Goal: Task Accomplishment & Management: Manage account settings

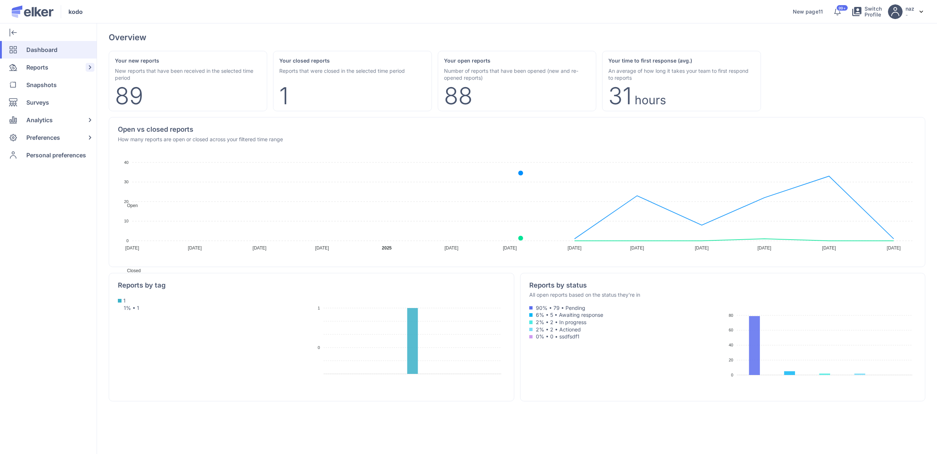
click at [28, 67] on span "Reports" at bounding box center [37, 68] width 22 height 18
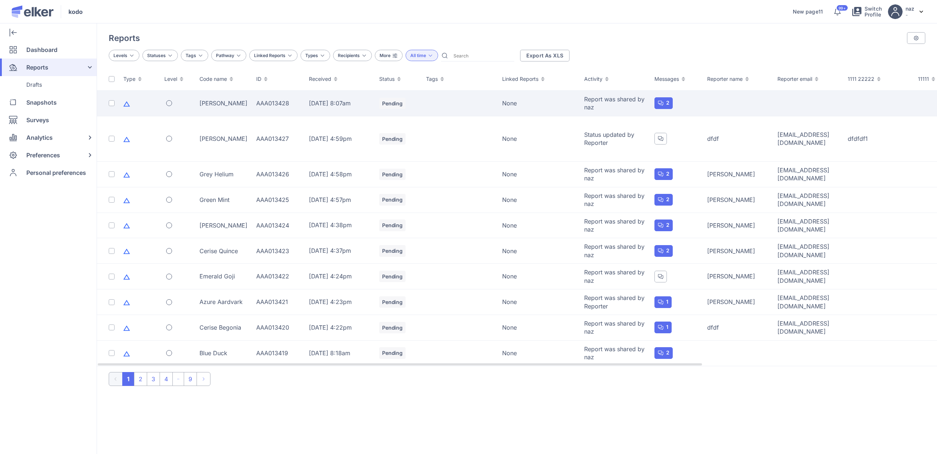
click at [232, 111] on td "[PERSON_NAME]" at bounding box center [223, 104] width 57 height 26
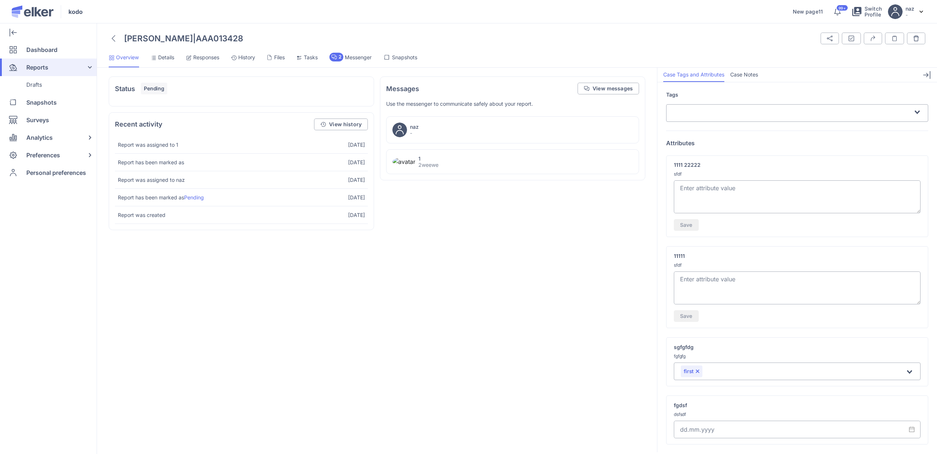
click at [178, 59] on ul "Overview Details Responses History Files Tasks 2 Messenger Snapshots" at bounding box center [517, 60] width 840 height 15
click at [165, 60] on span "Details" at bounding box center [166, 57] width 16 height 7
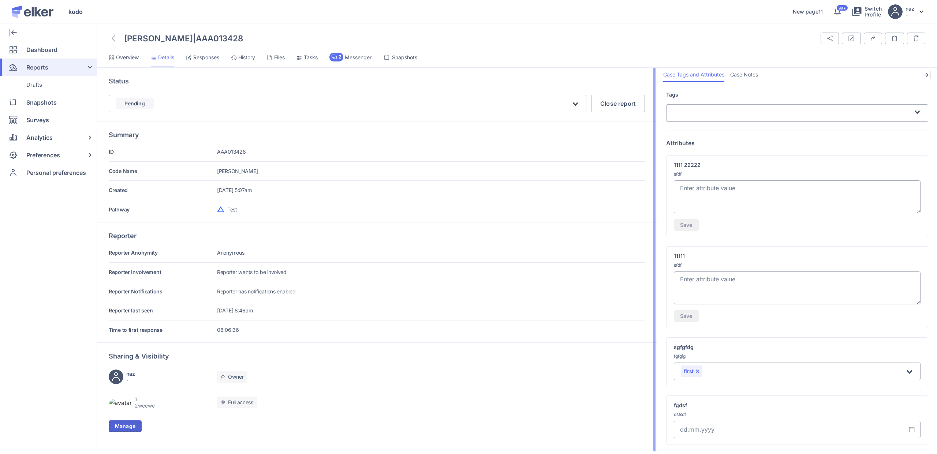
click at [127, 429] on span "Manage" at bounding box center [125, 426] width 20 height 5
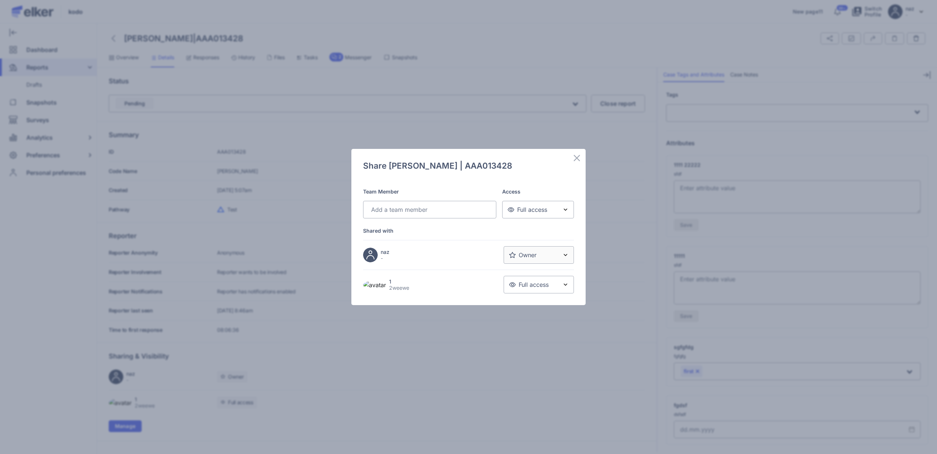
click at [432, 204] on div "Search for option" at bounding box center [428, 209] width 120 height 13
click at [403, 268] on div "nazar" at bounding box center [429, 270] width 119 height 12
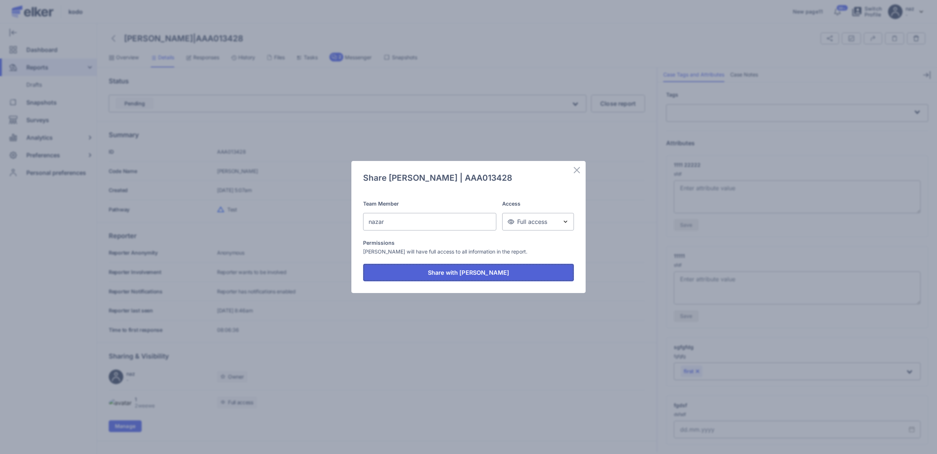
click at [474, 268] on button "Share with [PERSON_NAME]" at bounding box center [468, 273] width 211 height 18
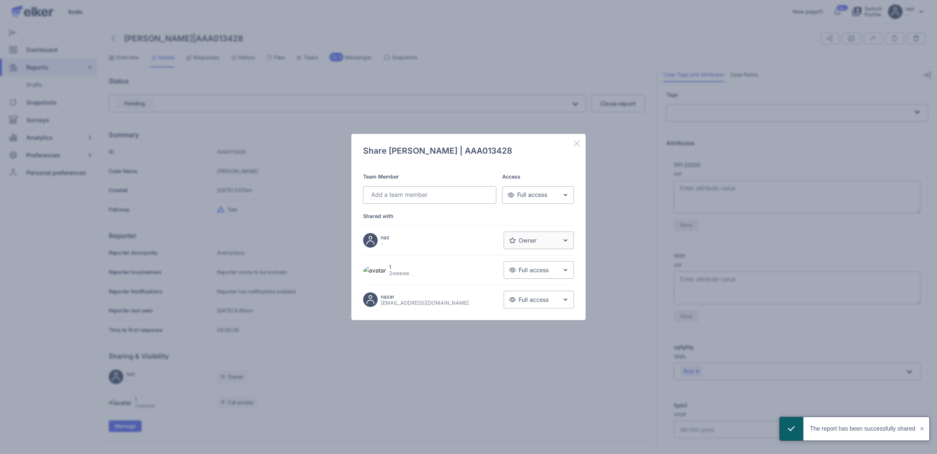
click at [579, 142] on icon at bounding box center [577, 143] width 9 height 9
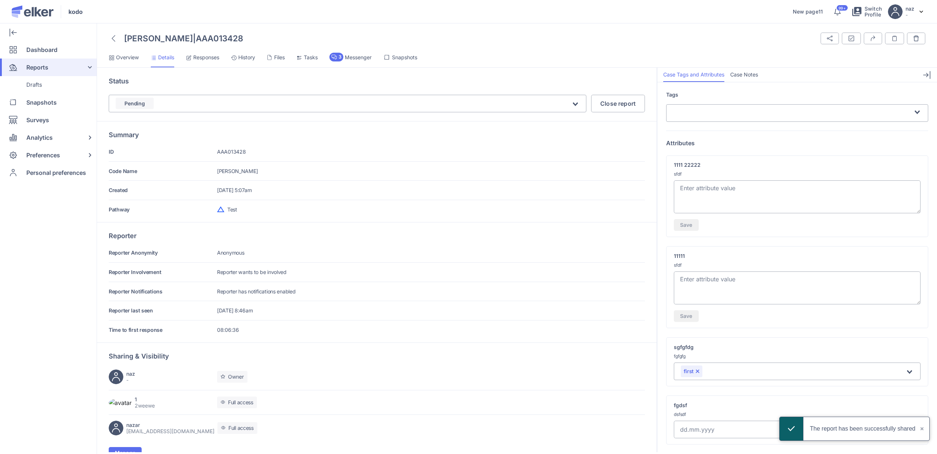
click at [317, 56] on span "Tasks" at bounding box center [311, 57] width 14 height 7
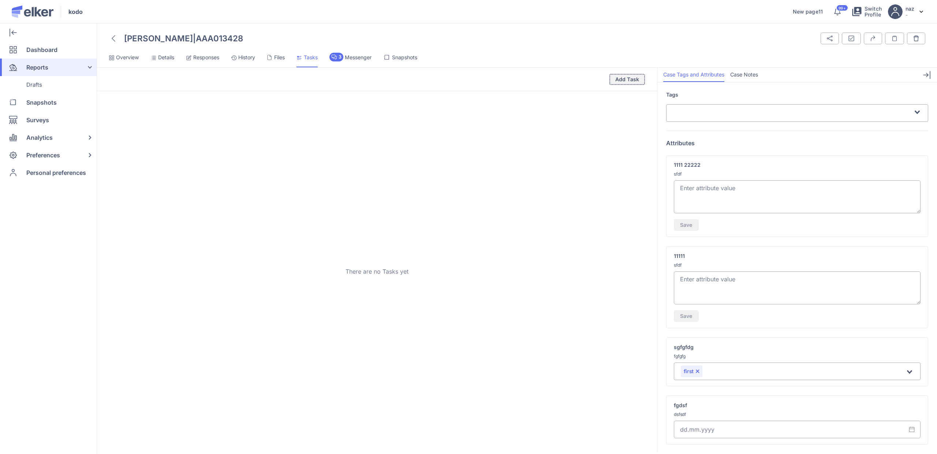
click at [630, 81] on span "Add Task" at bounding box center [627, 79] width 24 height 5
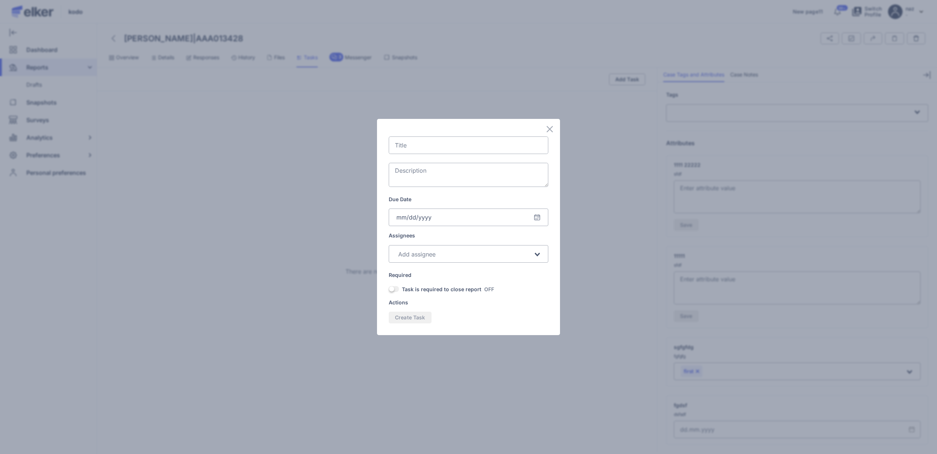
click at [454, 147] on input "text" at bounding box center [469, 146] width 160 height 18
type input "1"
click at [417, 178] on textarea at bounding box center [469, 175] width 160 height 24
type textarea "1"
click at [425, 219] on input "Tags" at bounding box center [469, 218] width 160 height 18
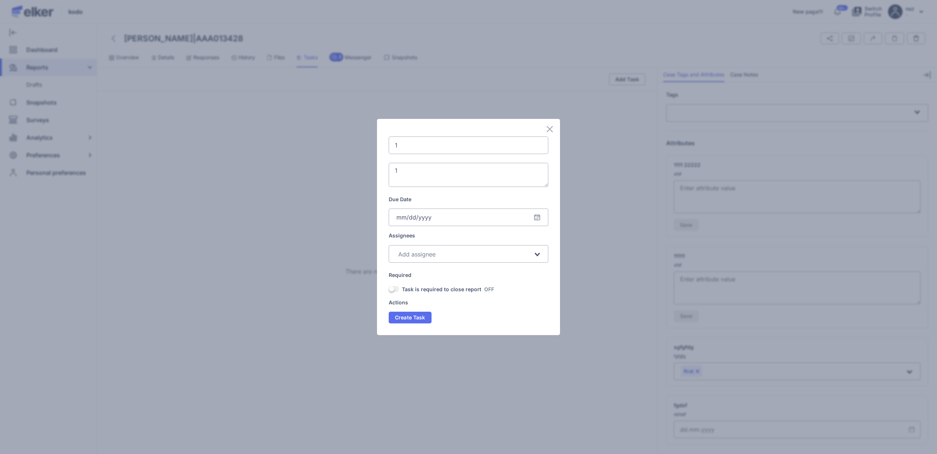
type input "[DATE]"
click at [439, 258] on input "Search for option" at bounding box center [464, 254] width 137 height 9
click at [418, 295] on div "nazar" at bounding box center [468, 298] width 145 height 12
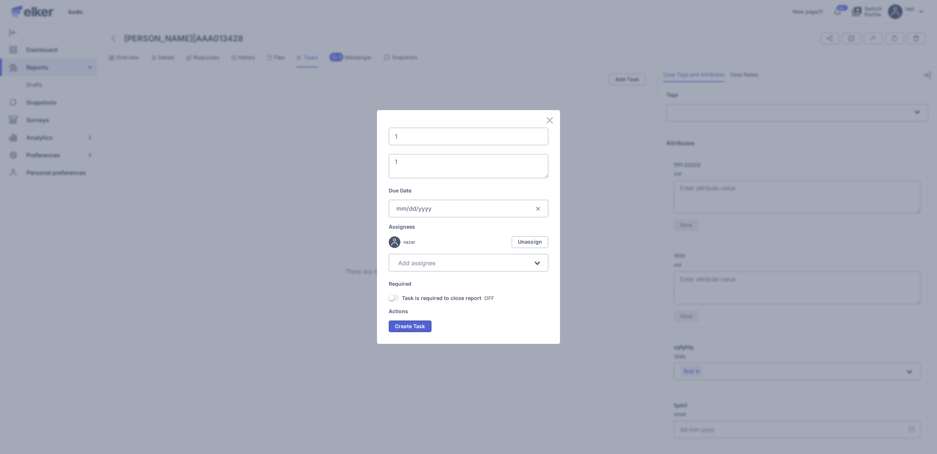
click at [414, 329] on span "Create Task" at bounding box center [410, 326] width 30 height 5
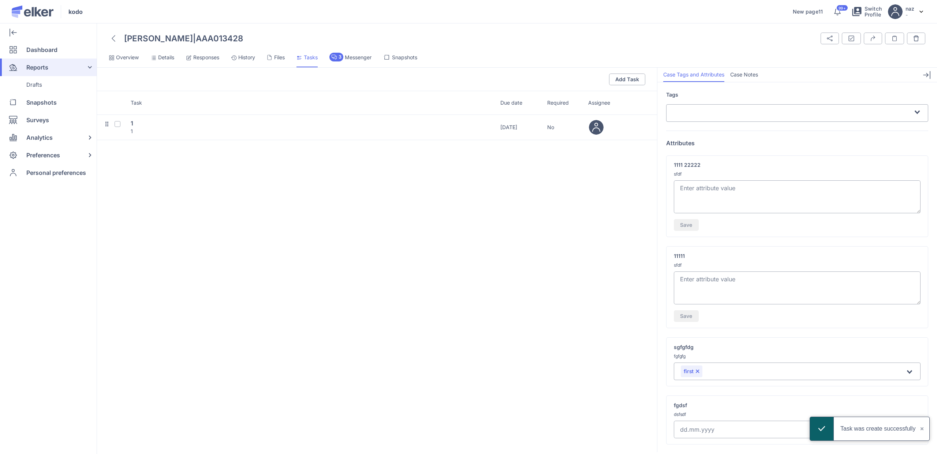
click at [169, 57] on span "Details" at bounding box center [166, 57] width 16 height 7
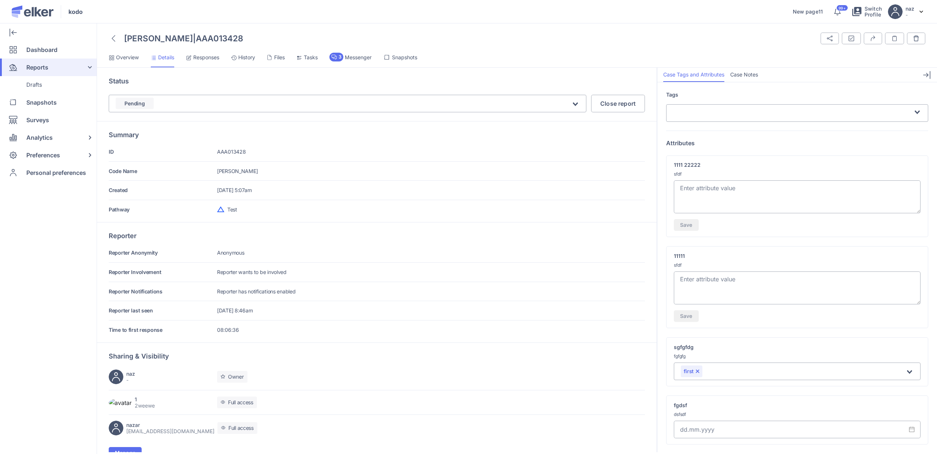
click at [132, 62] on li "Overview" at bounding box center [124, 60] width 30 height 15
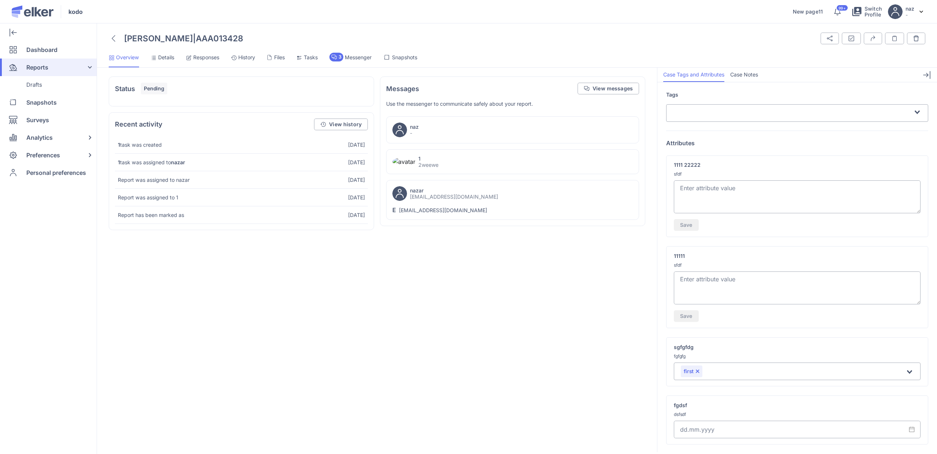
click at [198, 58] on span "Responses" at bounding box center [206, 57] width 26 height 7
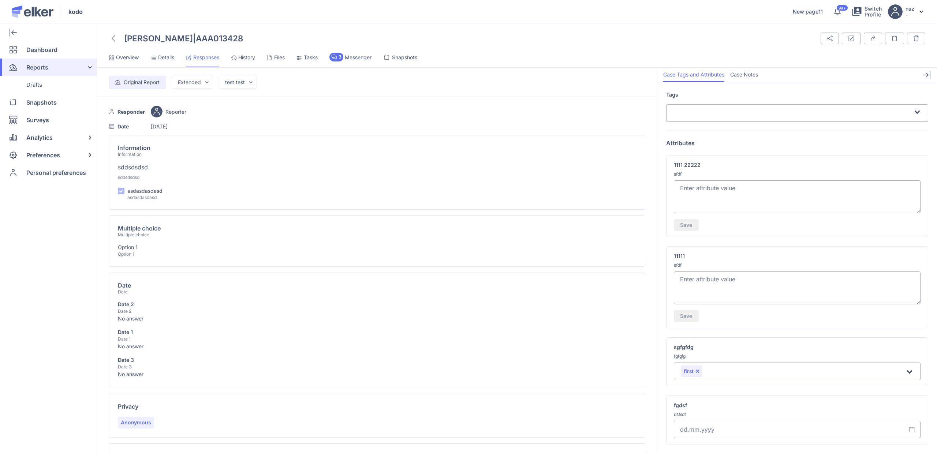
click at [156, 58] on icon at bounding box center [154, 58] width 6 height 6
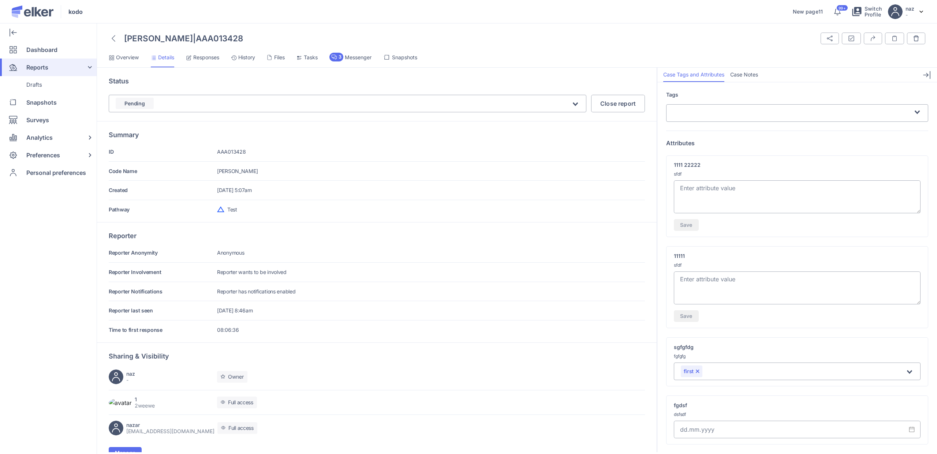
click at [129, 60] on span "Overview" at bounding box center [127, 57] width 23 height 7
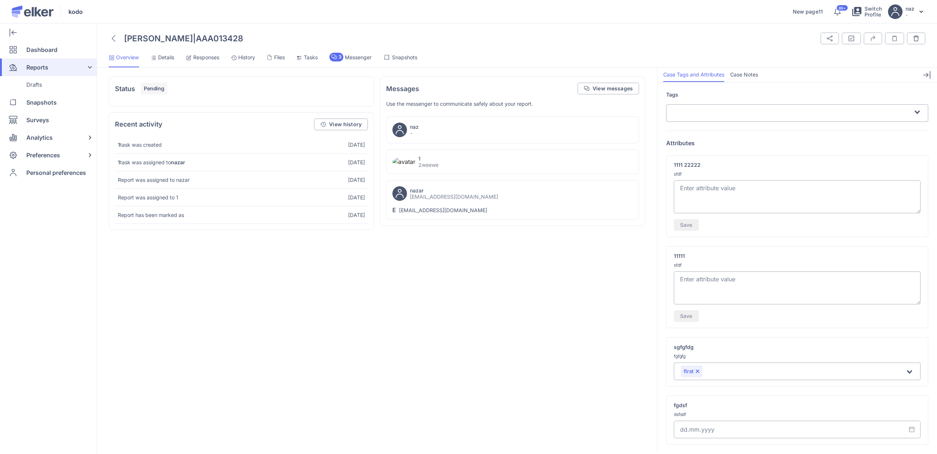
click at [168, 62] on li "Details" at bounding box center [162, 60] width 23 height 15
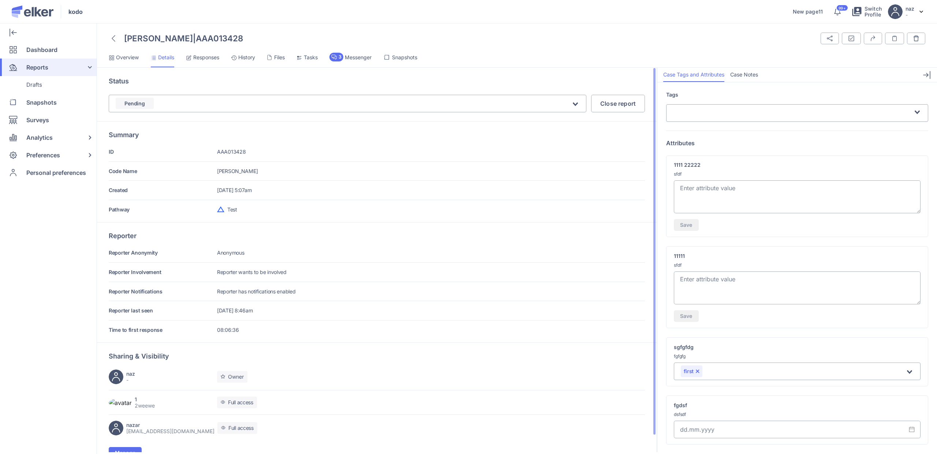
scroll to position [18, 0]
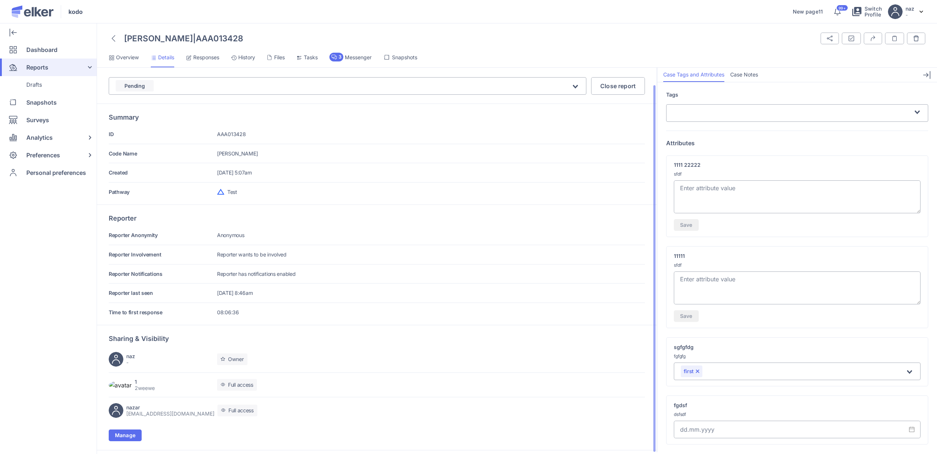
click at [140, 411] on h5 "nazar" at bounding box center [170, 407] width 88 height 6
click at [132, 437] on span "Manage" at bounding box center [125, 435] width 20 height 5
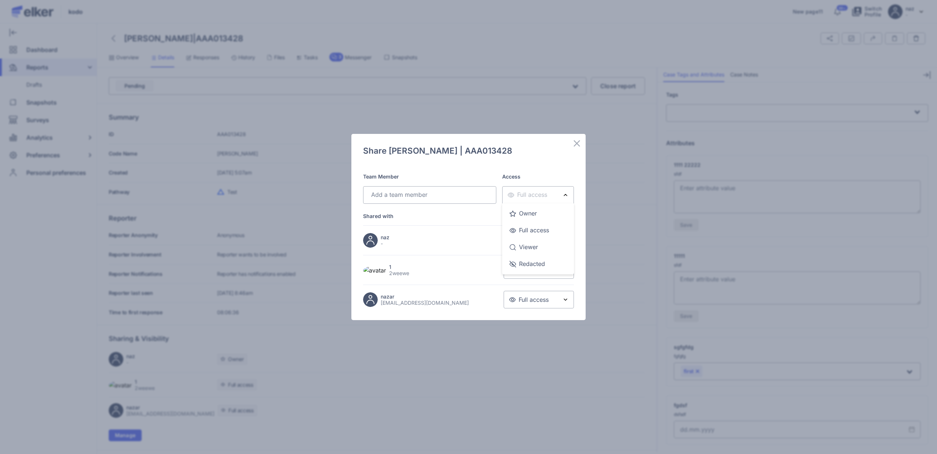
click at [544, 193] on span "Full access" at bounding box center [528, 195] width 40 height 8
click at [538, 263] on div "Redacted" at bounding box center [538, 264] width 57 height 15
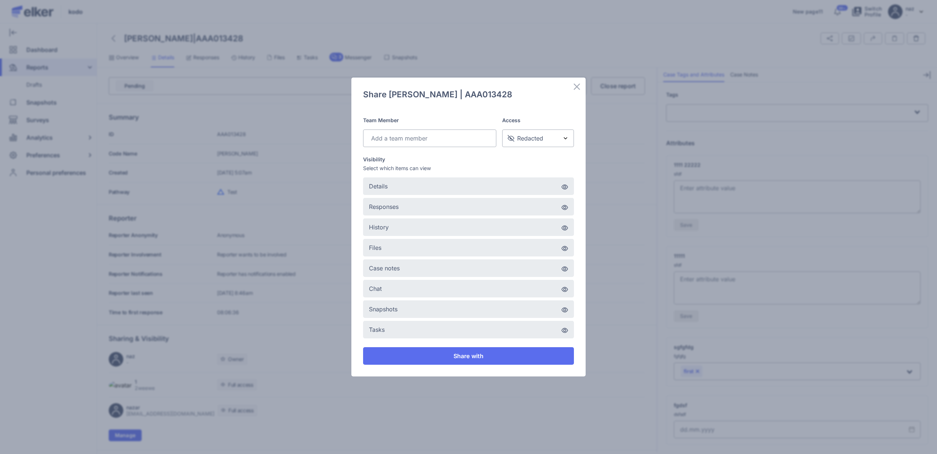
click at [424, 324] on li "Tasks" at bounding box center [468, 330] width 211 height 18
click at [433, 358] on button "Share with" at bounding box center [468, 356] width 211 height 18
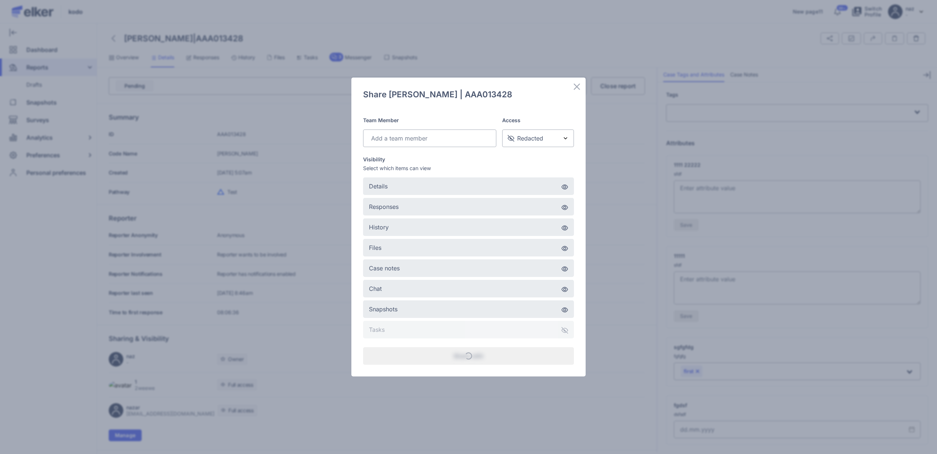
click at [479, 136] on input "Search for option" at bounding box center [428, 138] width 119 height 9
click at [543, 103] on div "Share [PERSON_NAME] | AAA013428 Team Member Loading... dfdf dr dfdf Access Reda…" at bounding box center [468, 227] width 211 height 276
click at [576, 86] on icon at bounding box center [577, 87] width 6 height 6
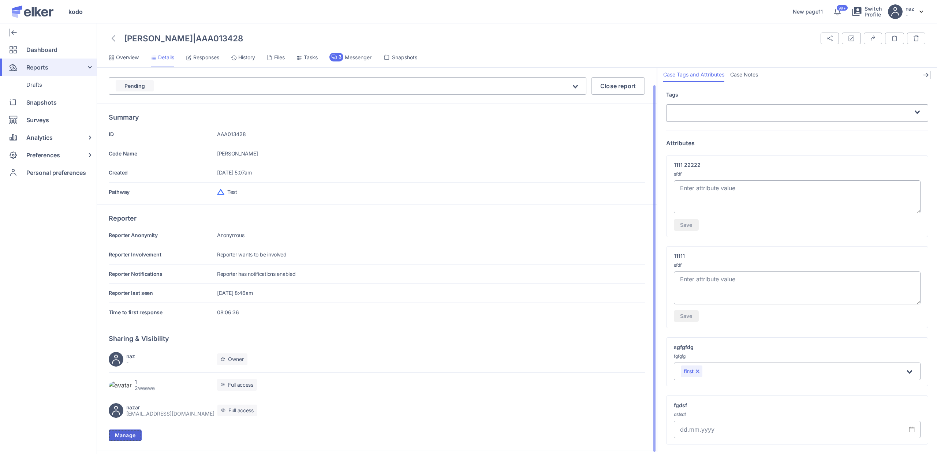
click at [133, 433] on button "Manage" at bounding box center [125, 436] width 33 height 12
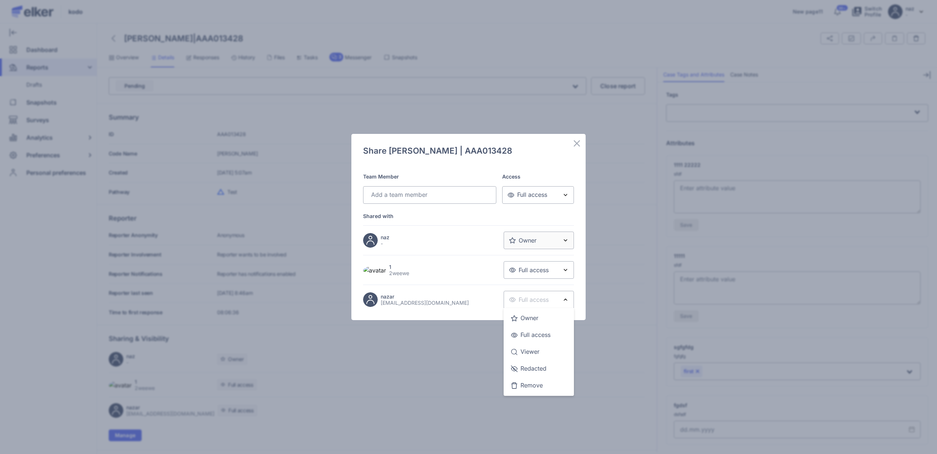
click at [528, 300] on span "Full access" at bounding box center [529, 300] width 40 height 8
click at [532, 366] on div "Redacted" at bounding box center [539, 369] width 56 height 15
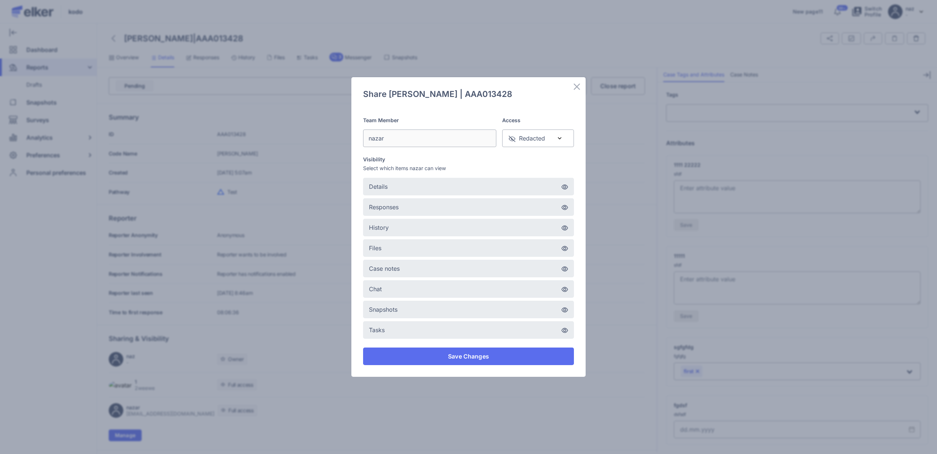
click at [398, 330] on li "Tasks" at bounding box center [468, 330] width 211 height 18
click at [418, 354] on button "Save Changes" at bounding box center [468, 357] width 211 height 18
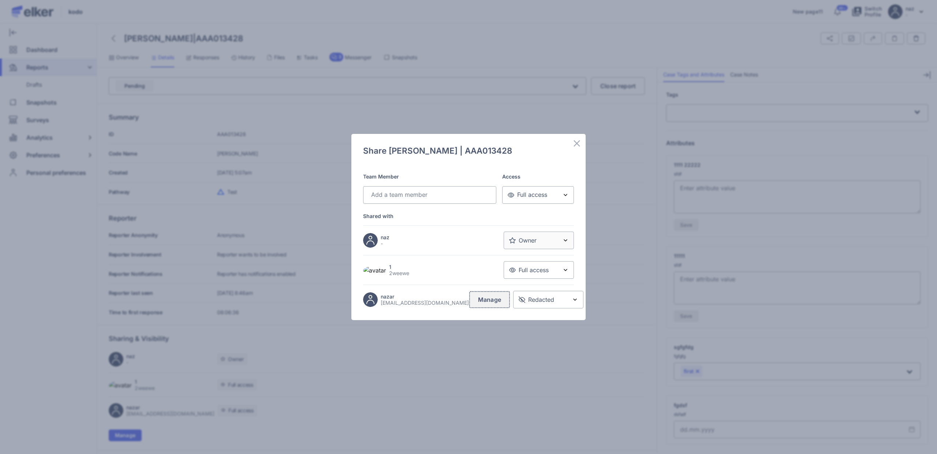
click at [482, 298] on button "Manage" at bounding box center [489, 300] width 41 height 18
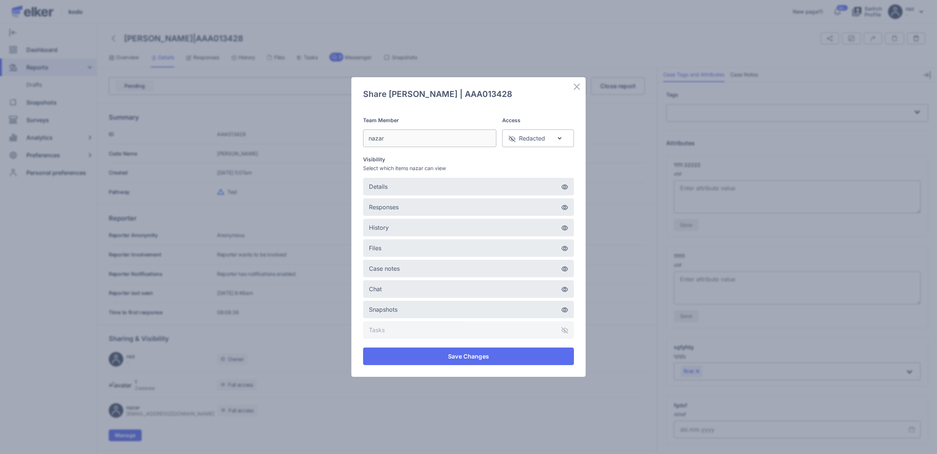
click at [415, 331] on li "Tasks" at bounding box center [468, 330] width 211 height 18
click at [438, 357] on button "Save Changes" at bounding box center [468, 357] width 211 height 18
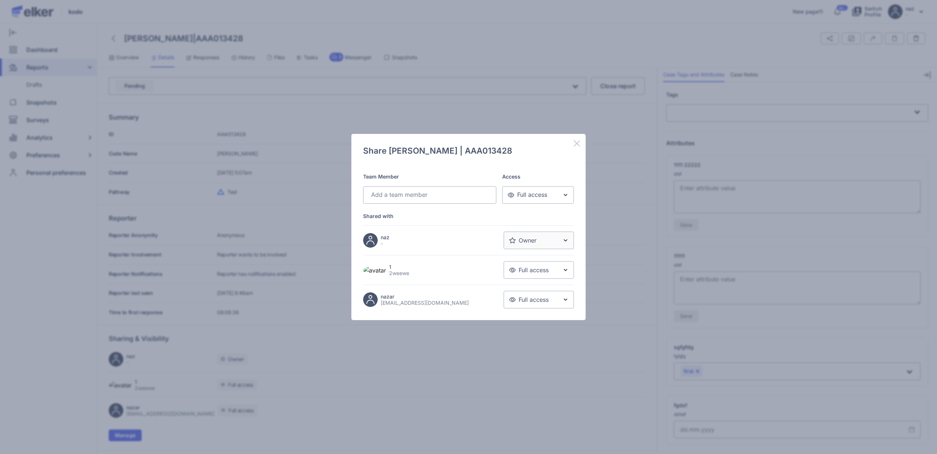
click at [576, 143] on icon at bounding box center [577, 143] width 6 height 6
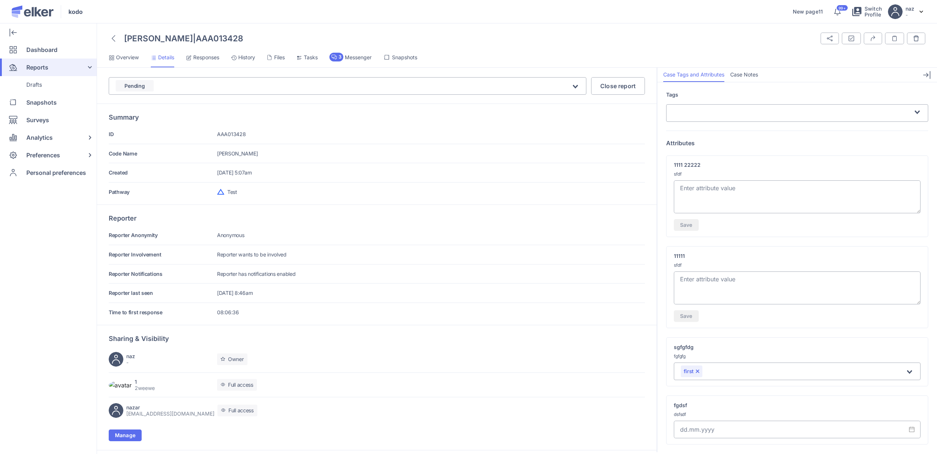
click at [274, 59] on div at bounding box center [270, 57] width 7 height 7
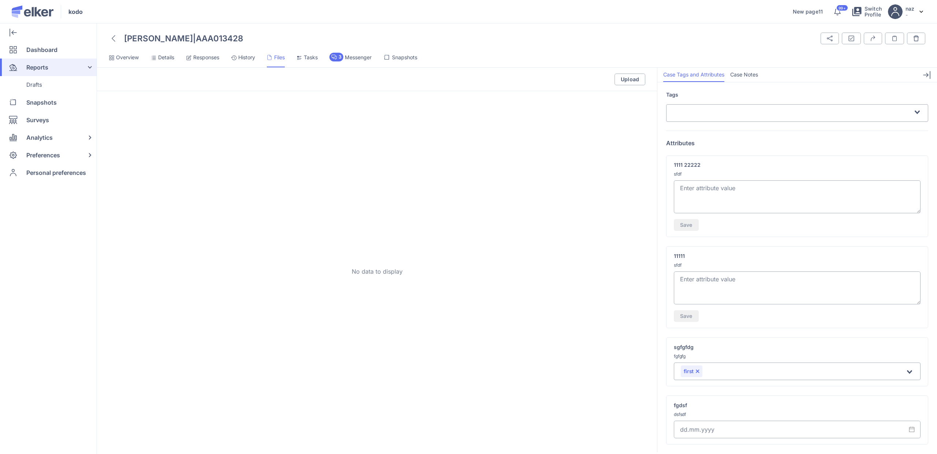
click at [308, 59] on span "Tasks" at bounding box center [311, 57] width 14 height 7
click at [160, 130] on div "1" at bounding box center [311, 131] width 361 height 7
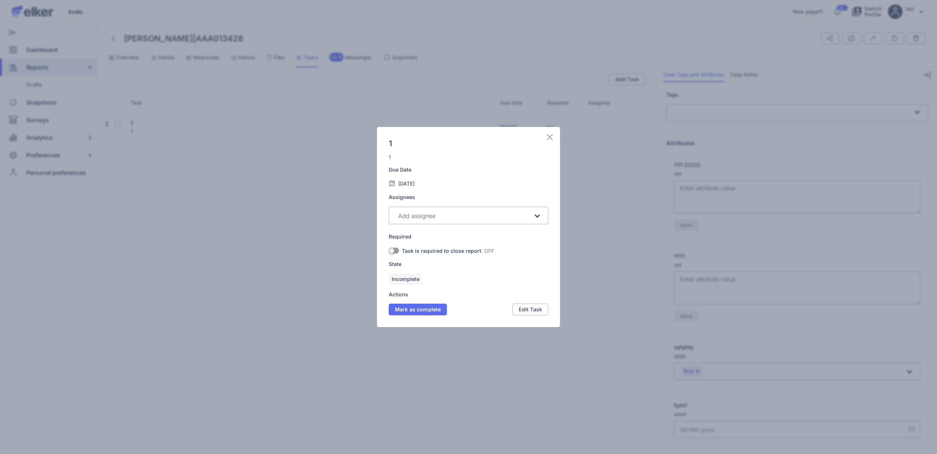
click at [548, 133] on div "1 1 Due Date [DATE] Assignees Loading... Required Task is required to close rep…" at bounding box center [468, 227] width 183 height 200
click at [550, 136] on img at bounding box center [549, 137] width 9 height 9
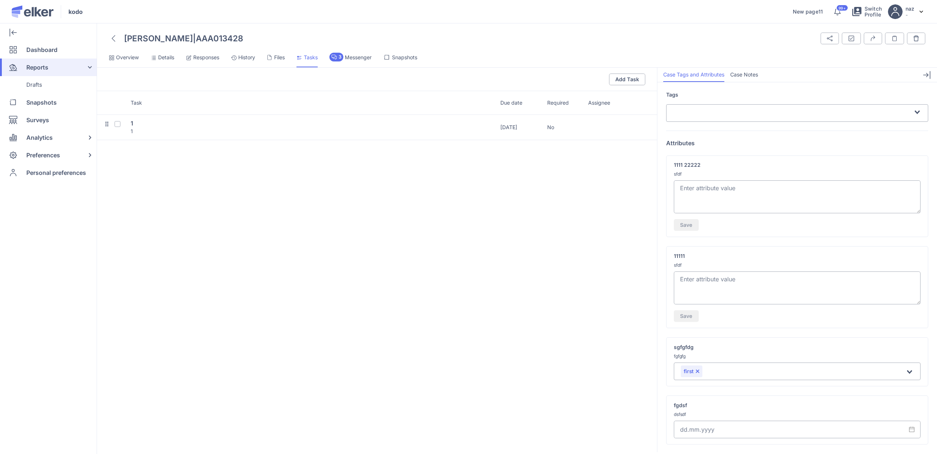
click at [167, 59] on span "Details" at bounding box center [166, 57] width 16 height 7
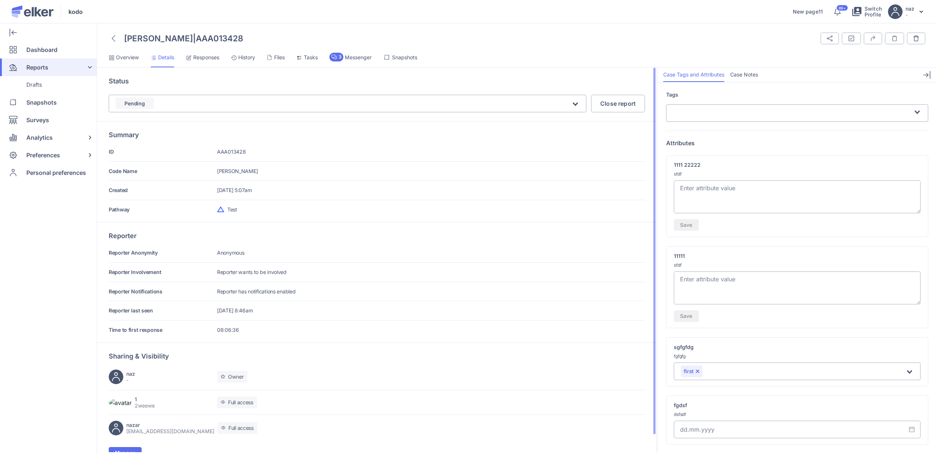
scroll to position [18, 0]
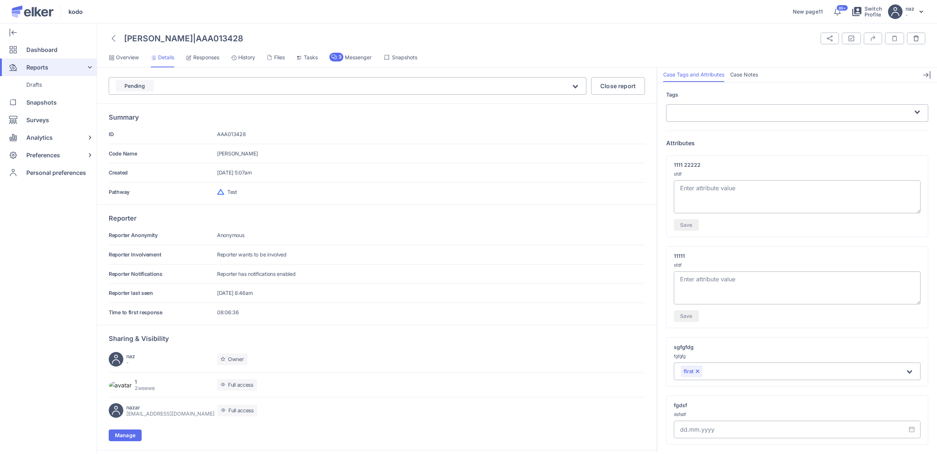
click at [280, 54] on span "Files" at bounding box center [279, 57] width 11 height 7
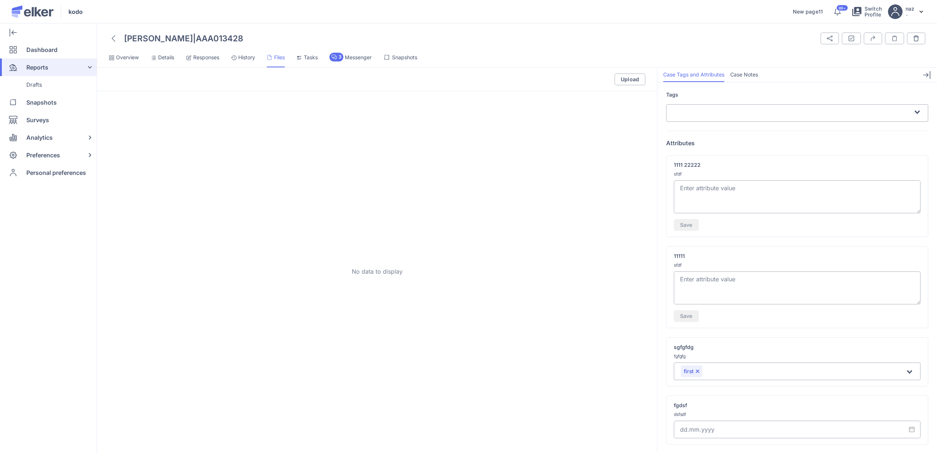
click at [316, 55] on span "Tasks" at bounding box center [311, 57] width 14 height 7
click at [351, 58] on span "Messenger" at bounding box center [358, 57] width 27 height 7
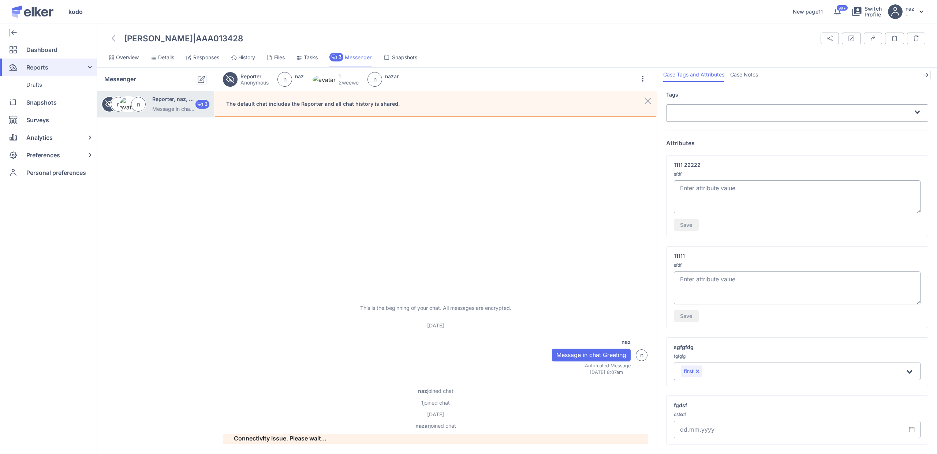
click at [318, 60] on span "Tasks" at bounding box center [311, 57] width 14 height 7
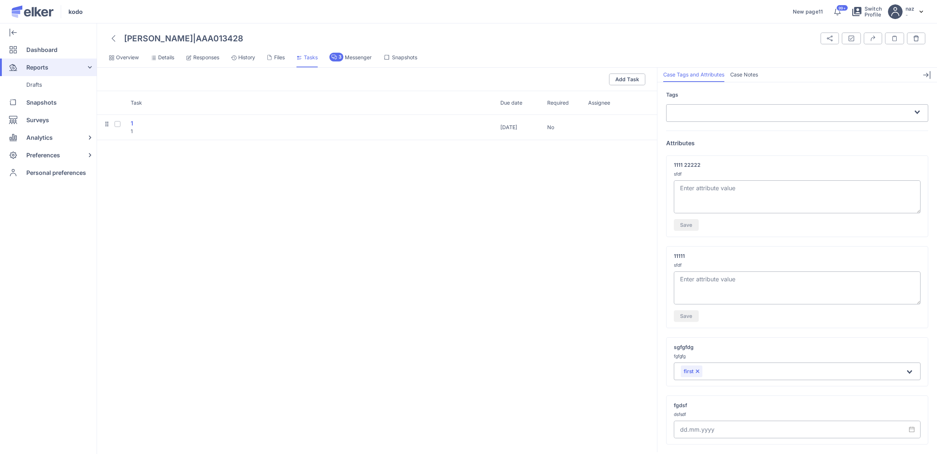
click at [241, 122] on div "1" at bounding box center [311, 123] width 361 height 8
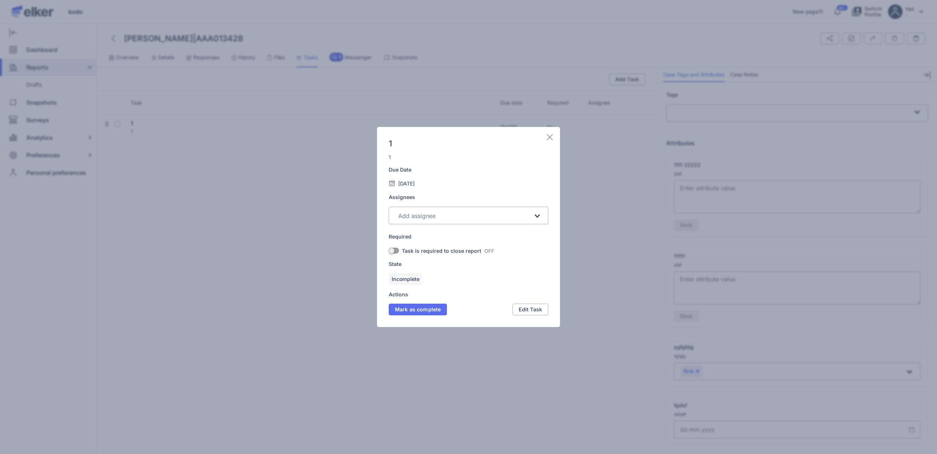
click at [421, 224] on div "Loading..." at bounding box center [469, 216] width 160 height 18
click at [416, 260] on h5 "nazar" at bounding box center [417, 259] width 12 height 5
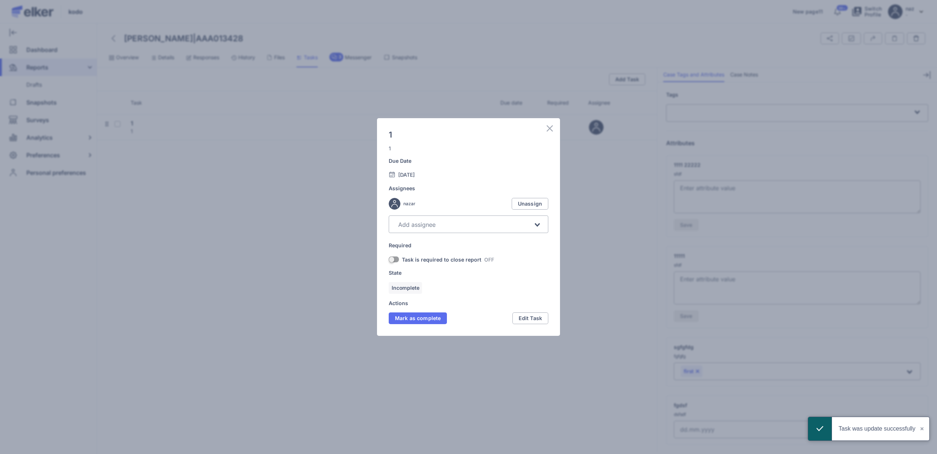
click at [548, 130] on img at bounding box center [549, 128] width 9 height 9
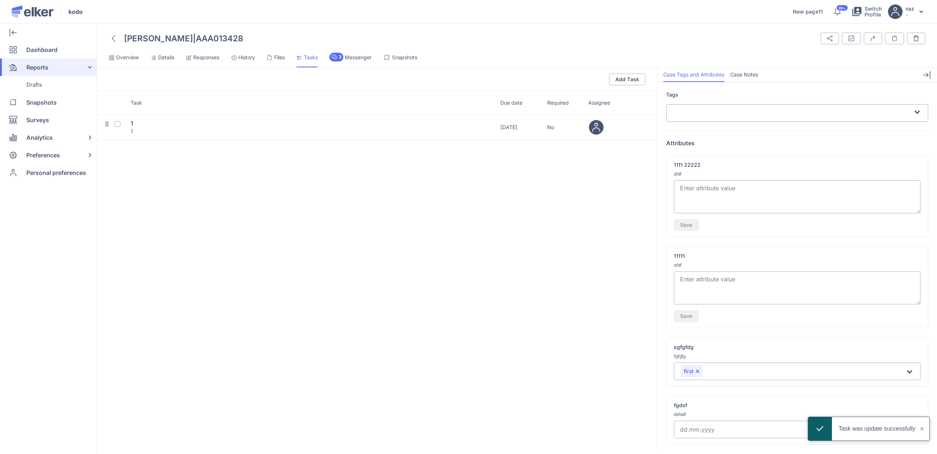
click at [204, 57] on span "Responses" at bounding box center [206, 57] width 26 height 7
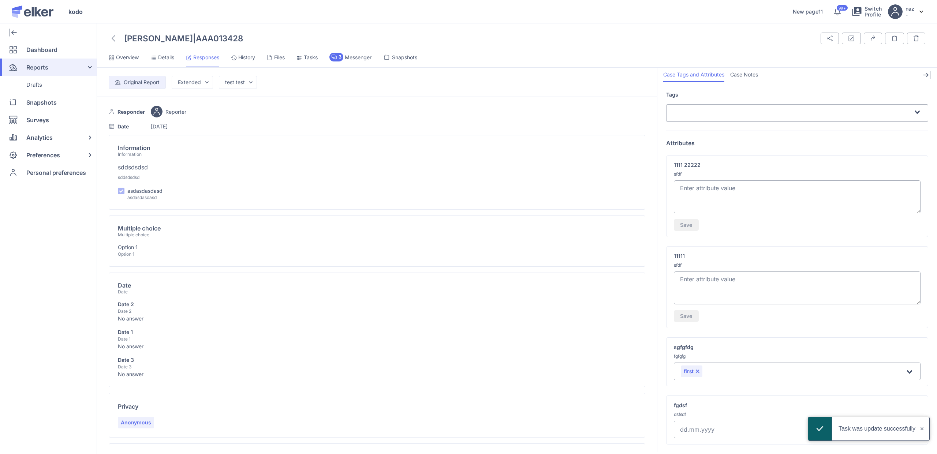
click at [164, 55] on span "Details" at bounding box center [166, 57] width 16 height 7
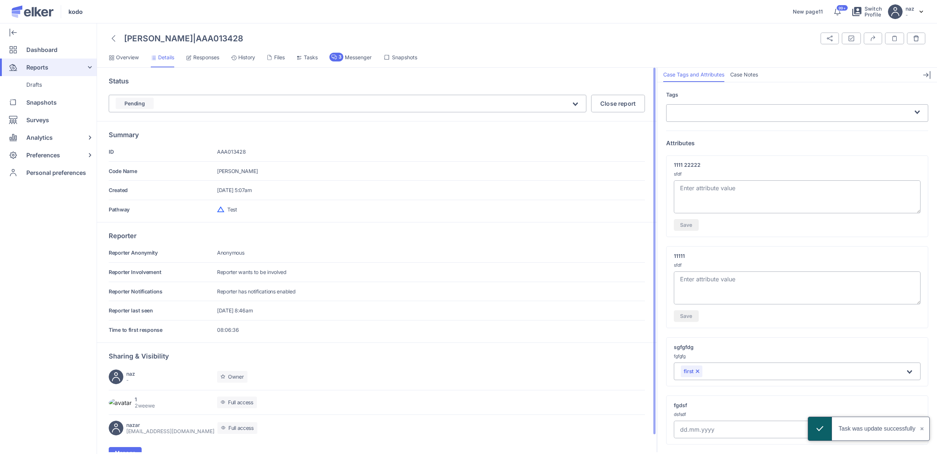
scroll to position [18, 0]
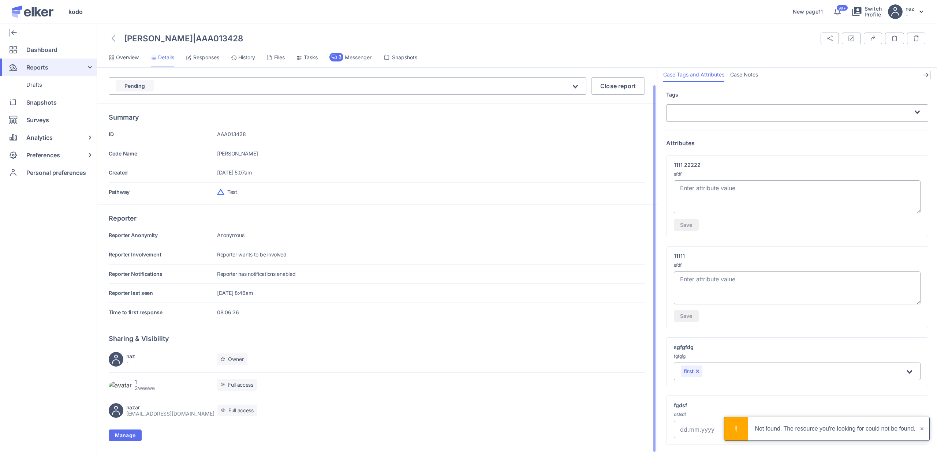
click at [163, 413] on div "nazar [EMAIL_ADDRESS][DOMAIN_NAME]" at bounding box center [162, 410] width 106 height 15
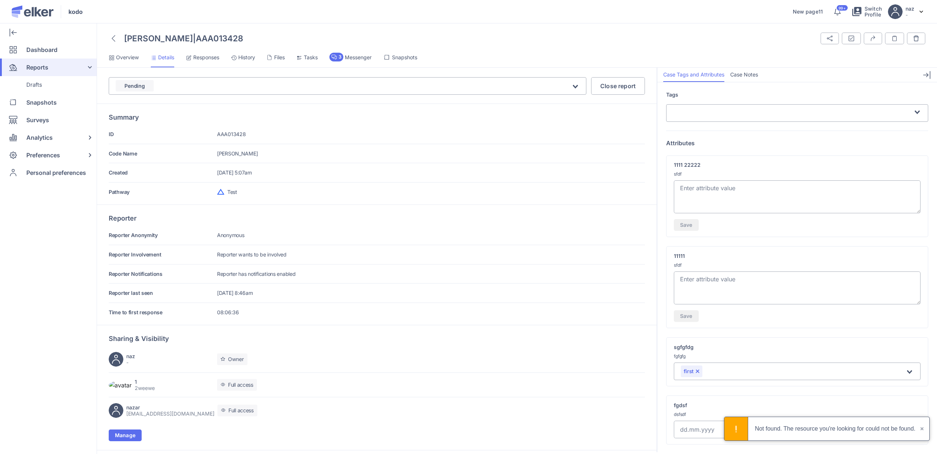
click at [302, 58] on icon at bounding box center [300, 58] width 6 height 6
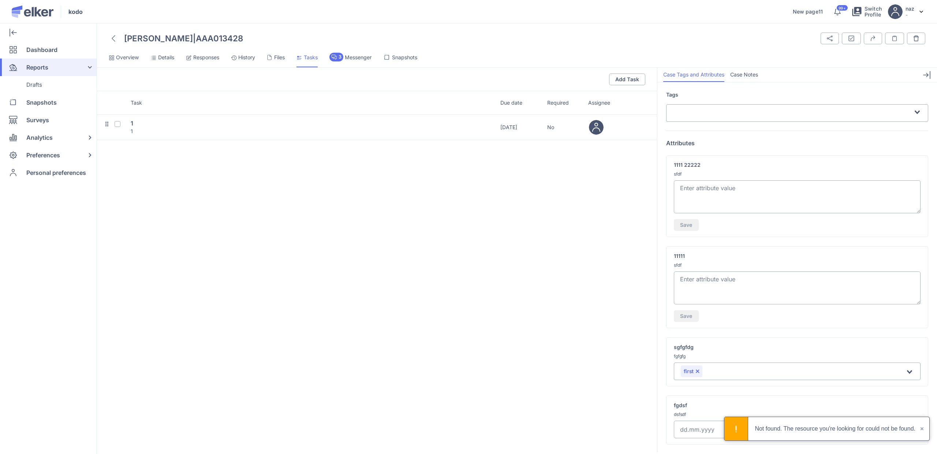
click at [161, 56] on span "Details" at bounding box center [166, 57] width 16 height 7
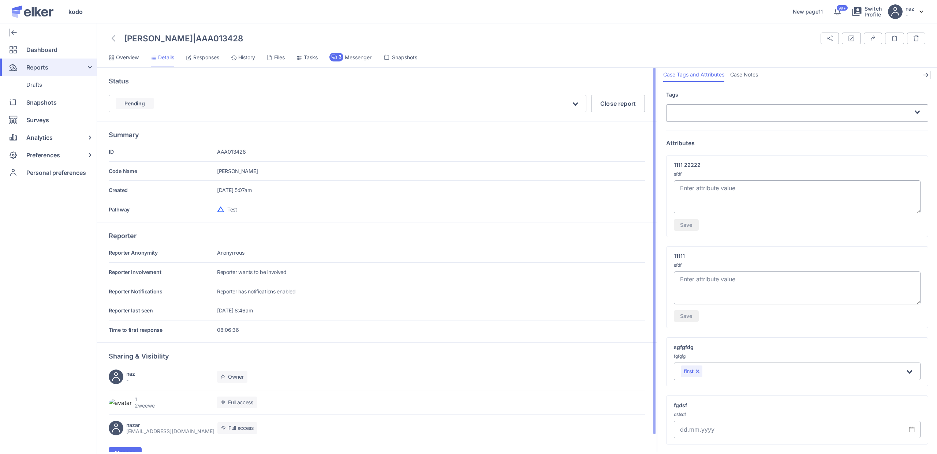
click at [240, 430] on div "Full access" at bounding box center [237, 428] width 40 height 12
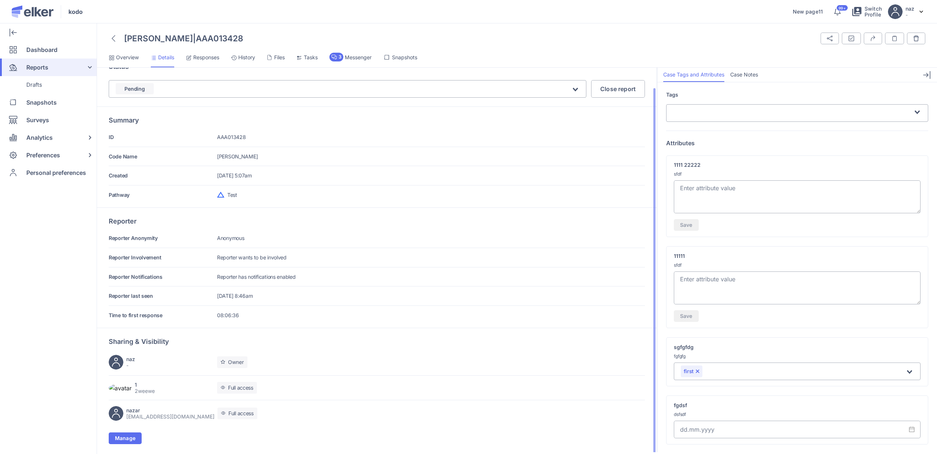
scroll to position [18, 0]
click at [127, 438] on span "Manage" at bounding box center [125, 435] width 20 height 5
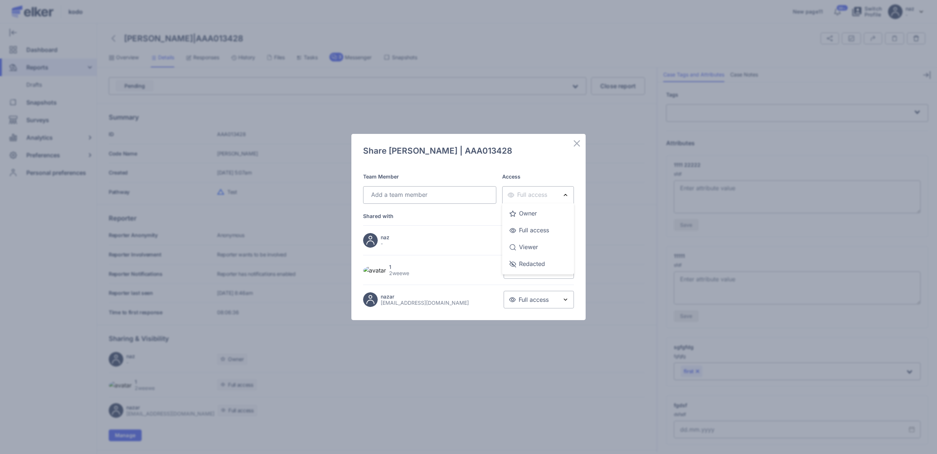
click at [547, 194] on span "Full access" at bounding box center [528, 195] width 40 height 8
click at [522, 258] on div "Redacted" at bounding box center [538, 264] width 57 height 15
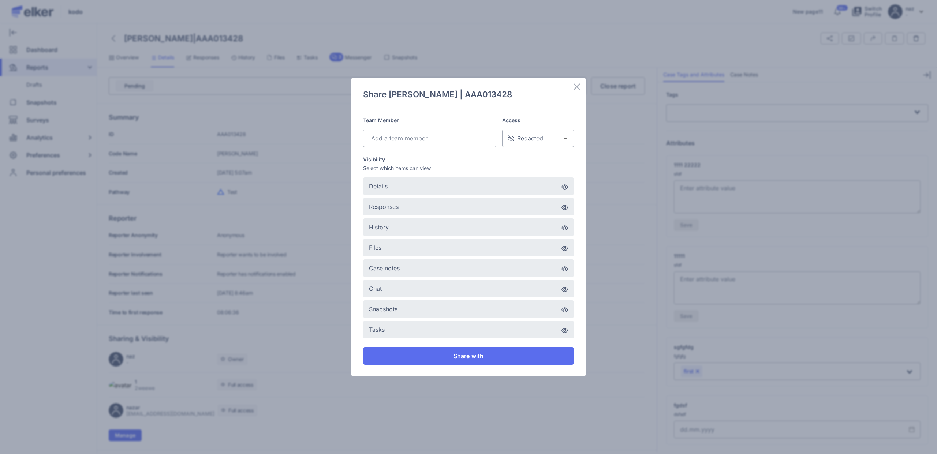
click at [543, 132] on div "Redacted" at bounding box center [533, 138] width 53 height 13
click at [536, 153] on div "Owner" at bounding box center [538, 157] width 57 height 15
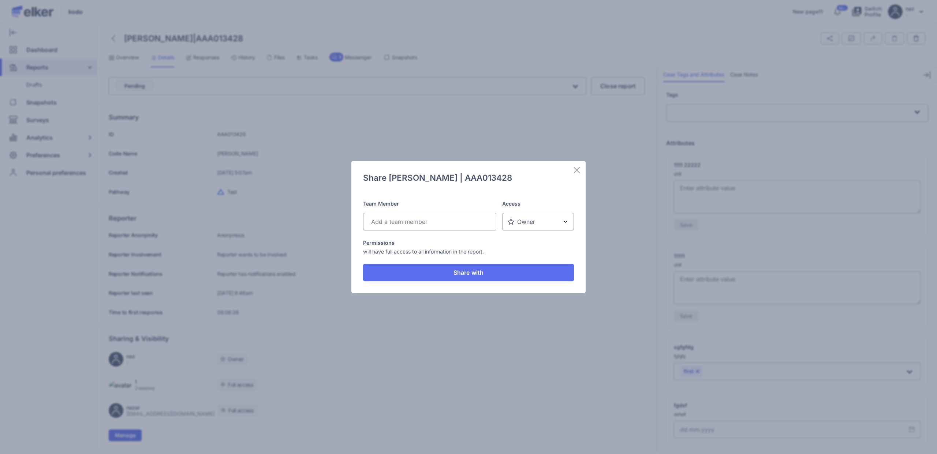
click at [534, 218] on span "Owner" at bounding box center [521, 222] width 27 height 8
click at [578, 170] on icon at bounding box center [577, 170] width 9 height 9
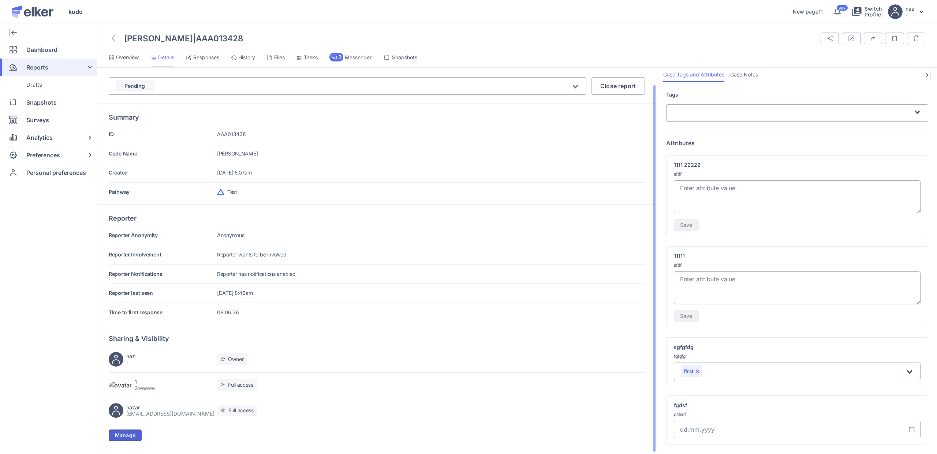
click at [127, 437] on span "Manage" at bounding box center [125, 435] width 20 height 5
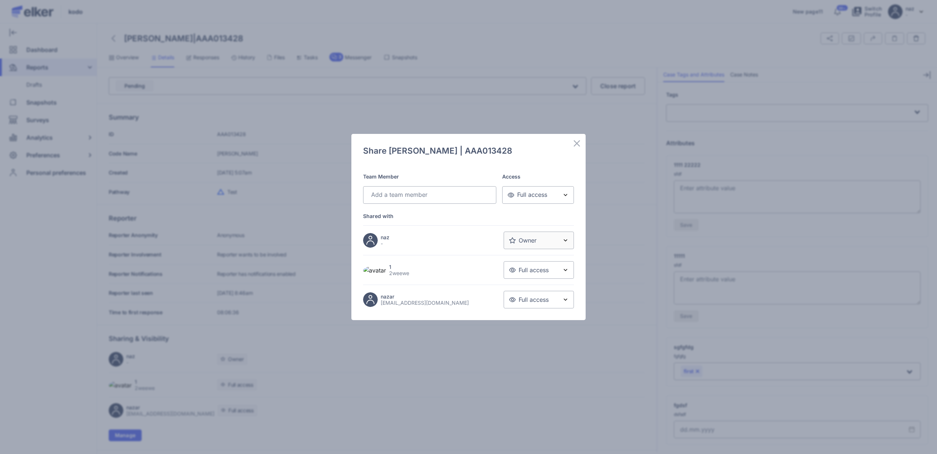
click at [525, 303] on span "Full access" at bounding box center [529, 300] width 40 height 8
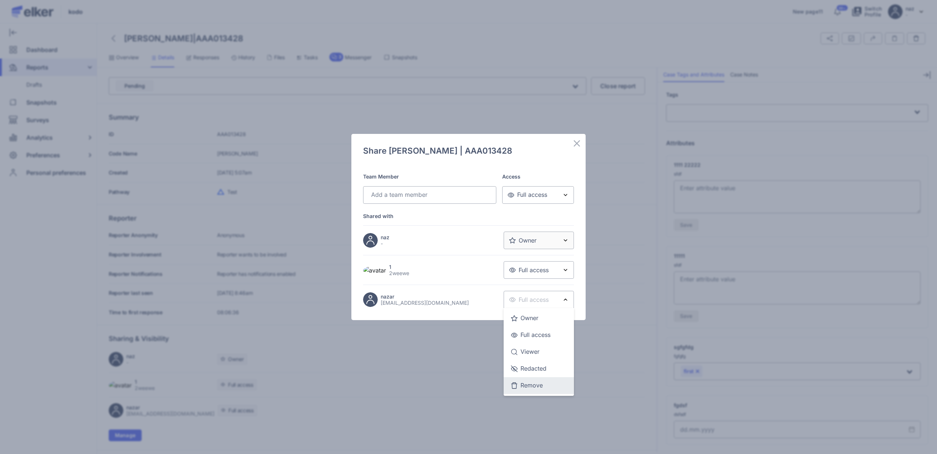
click at [532, 384] on div "Remove" at bounding box center [539, 386] width 56 height 15
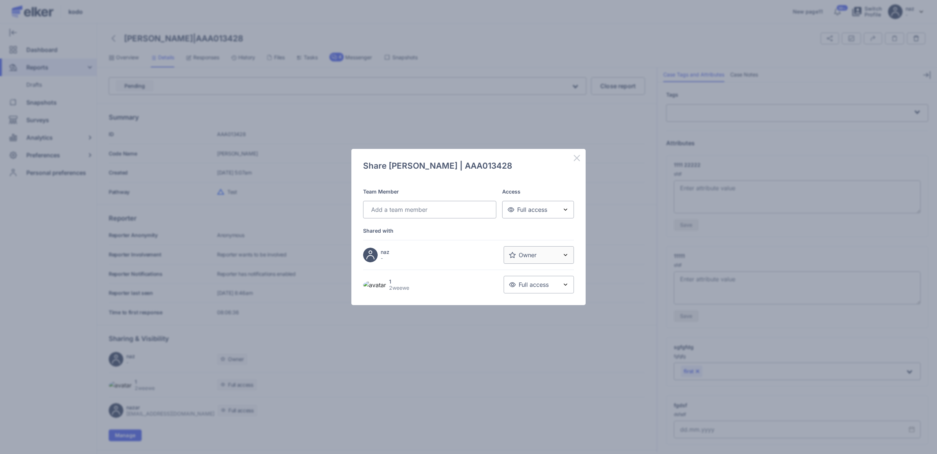
click at [578, 159] on icon at bounding box center [577, 158] width 9 height 9
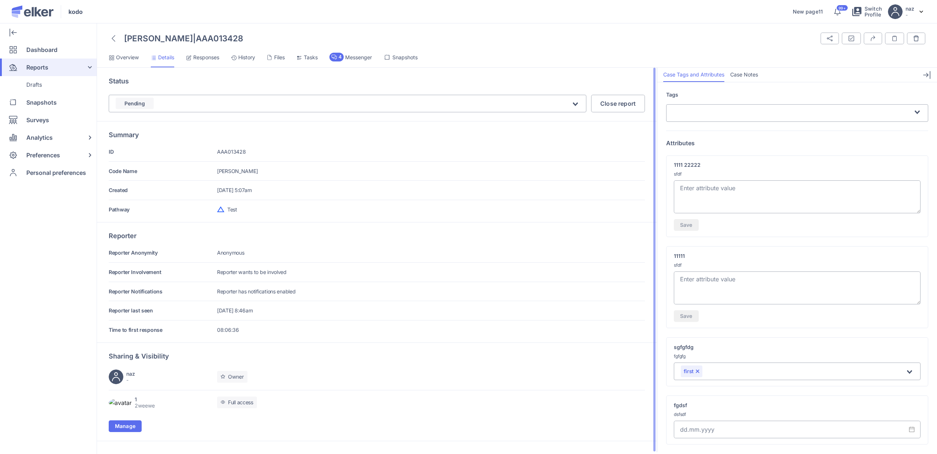
scroll to position [0, 0]
click at [310, 58] on span "Tasks" at bounding box center [311, 57] width 14 height 7
